Goal: Check status: Check status

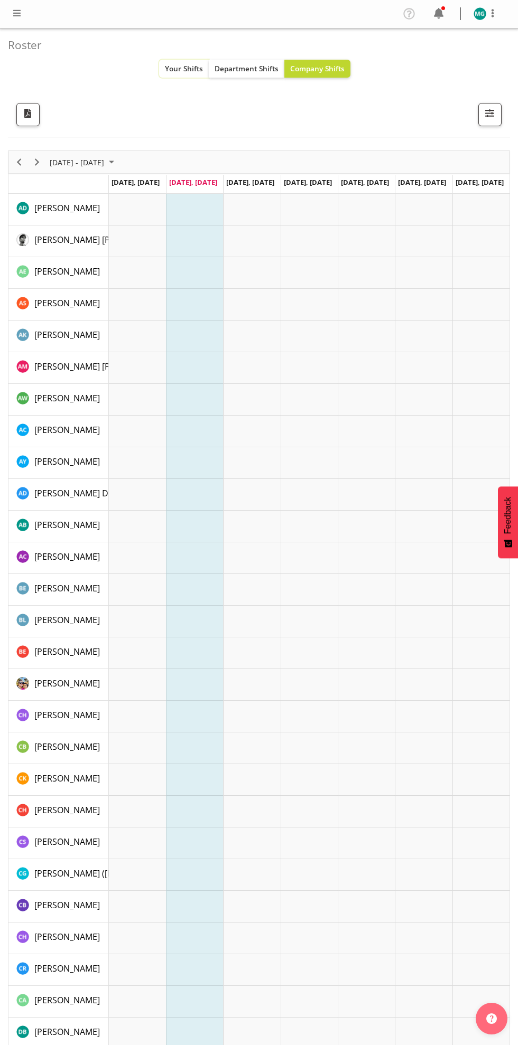
click at [186, 73] on button "Your Shifts" at bounding box center [184, 69] width 50 height 18
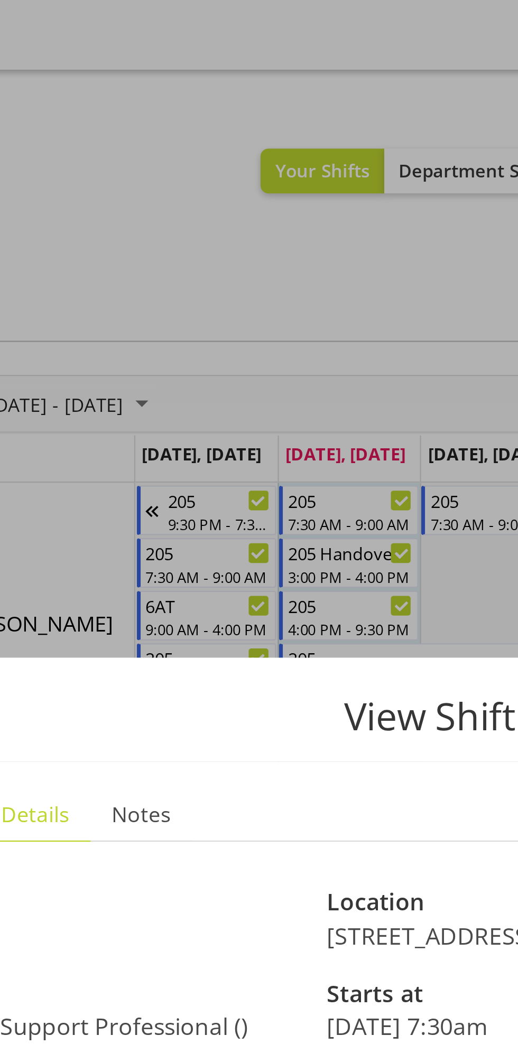
click at [214, 114] on div at bounding box center [259, 522] width 518 height 1045
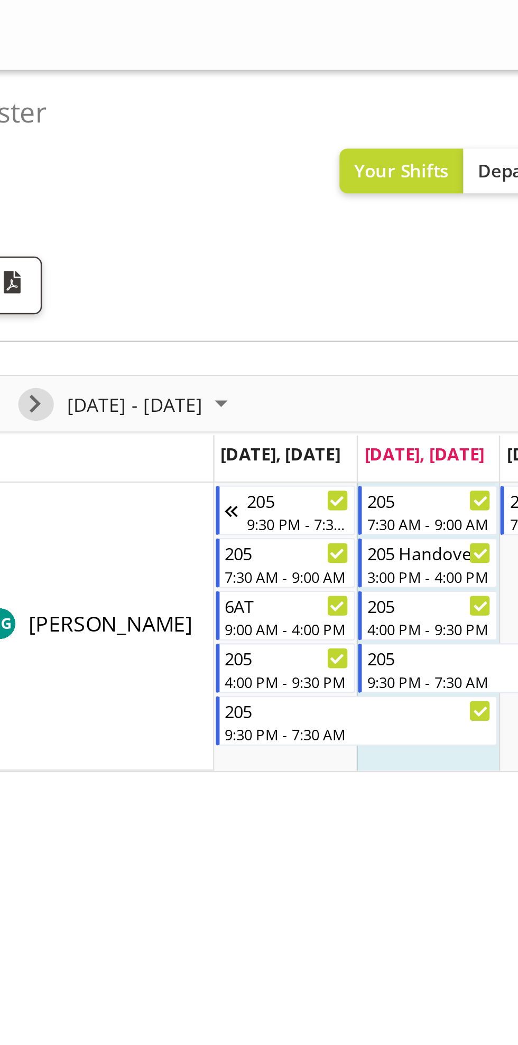
click at [40, 164] on span "Next" at bounding box center [37, 162] width 13 height 13
